Goal: Transaction & Acquisition: Subscribe to service/newsletter

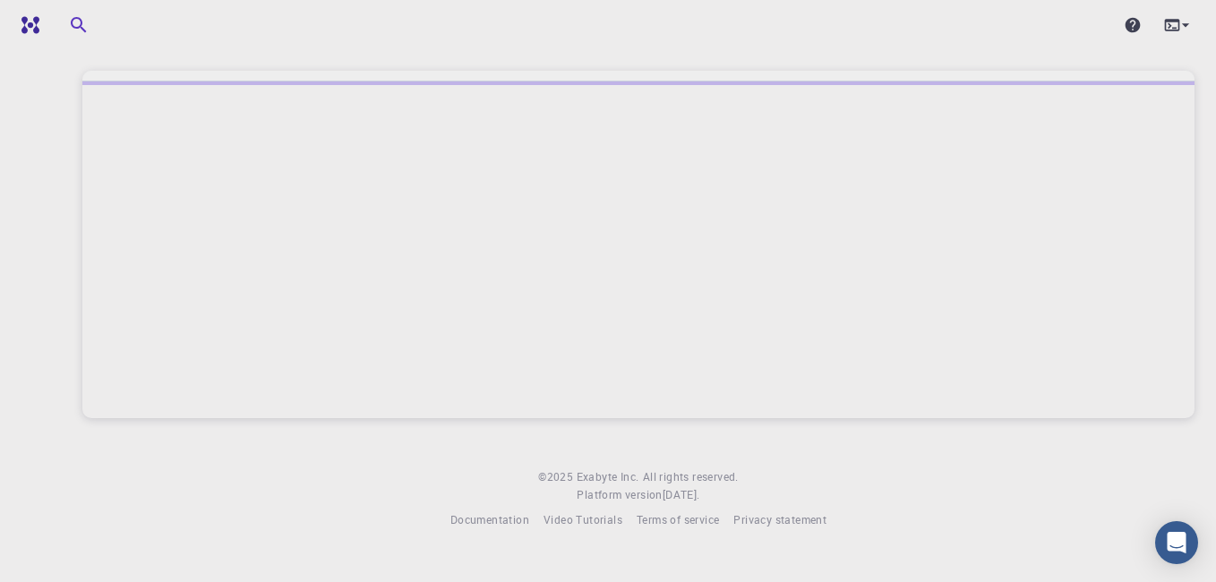
click at [766, 304] on div at bounding box center [638, 249] width 1112 height 337
click at [1182, 36] on div at bounding box center [1177, 25] width 35 height 25
click at [1182, 36] on div at bounding box center [608, 291] width 1216 height 582
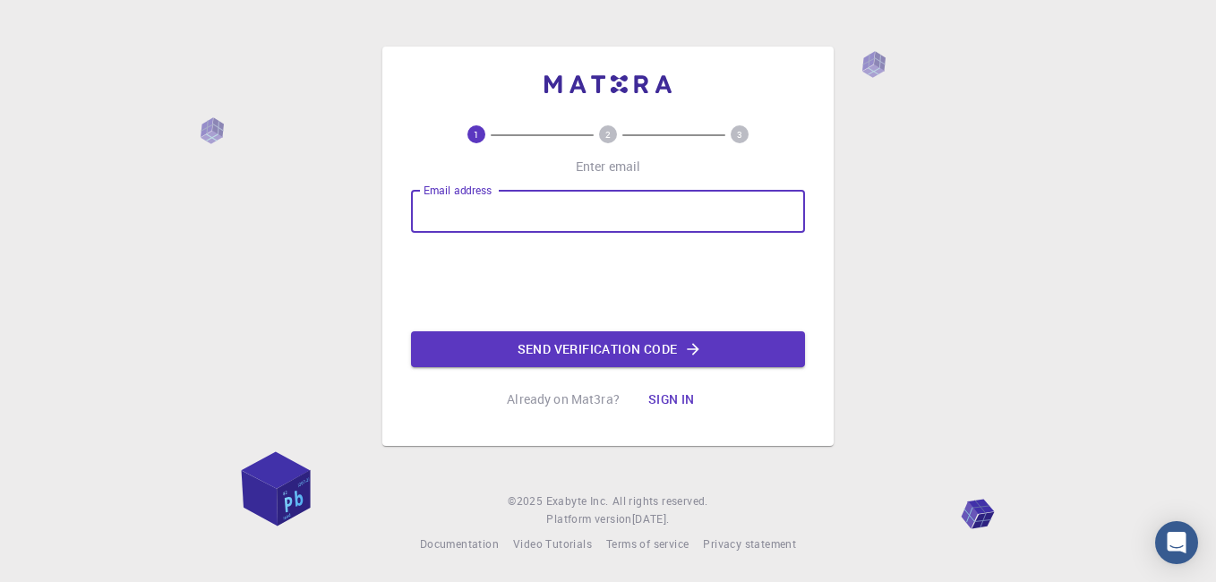
click at [483, 227] on input "Email address" at bounding box center [608, 211] width 394 height 43
type input "[EMAIL_ADDRESS][DOMAIN_NAME]"
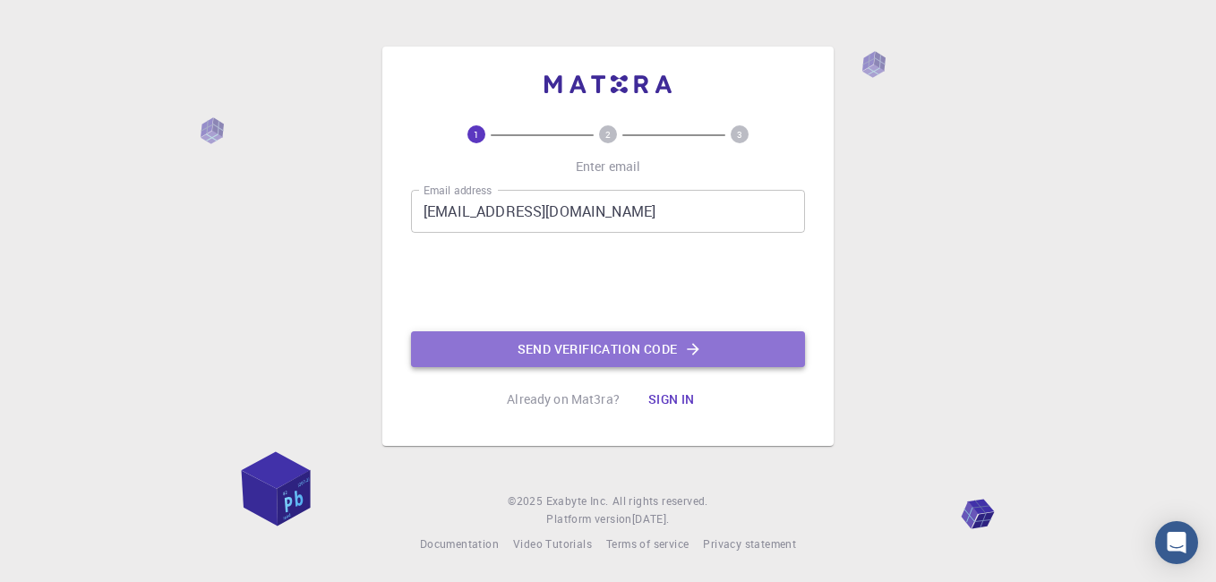
click at [522, 337] on button "Send verification code" at bounding box center [608, 349] width 394 height 36
